Goal: Navigation & Orientation: Find specific page/section

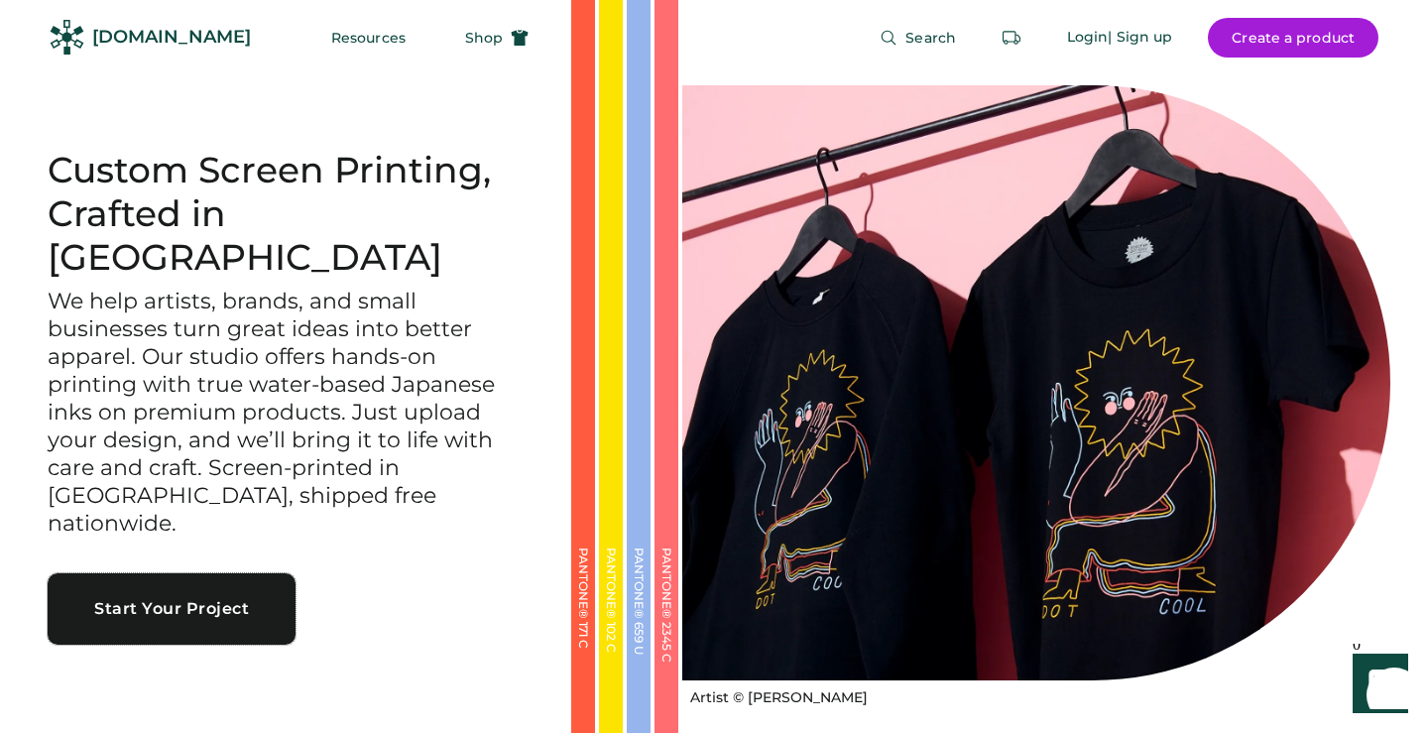
click at [235, 582] on button "Start Your Project" at bounding box center [172, 608] width 248 height 71
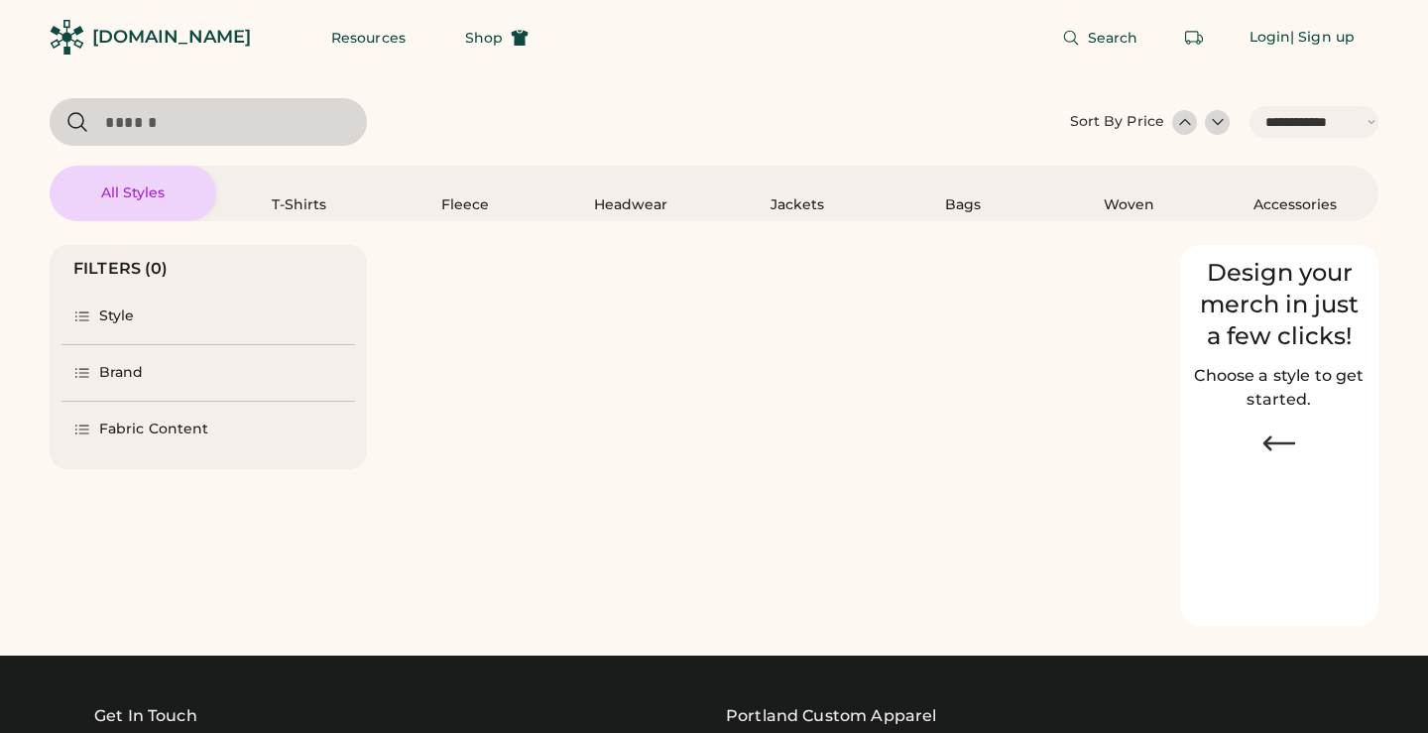
select select "*****"
select select "*"
